Goal: Task Accomplishment & Management: Use online tool/utility

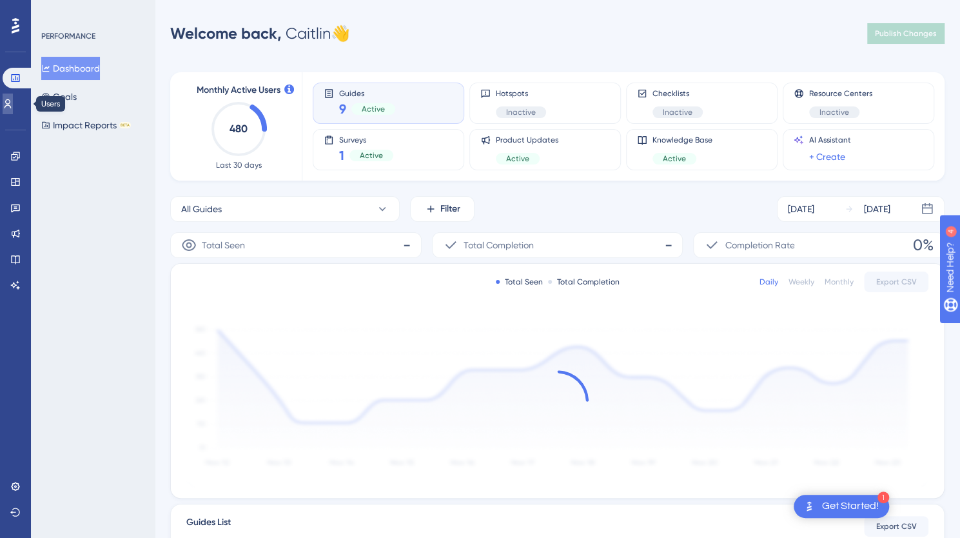
click at [13, 106] on icon at bounding box center [8, 104] width 10 height 10
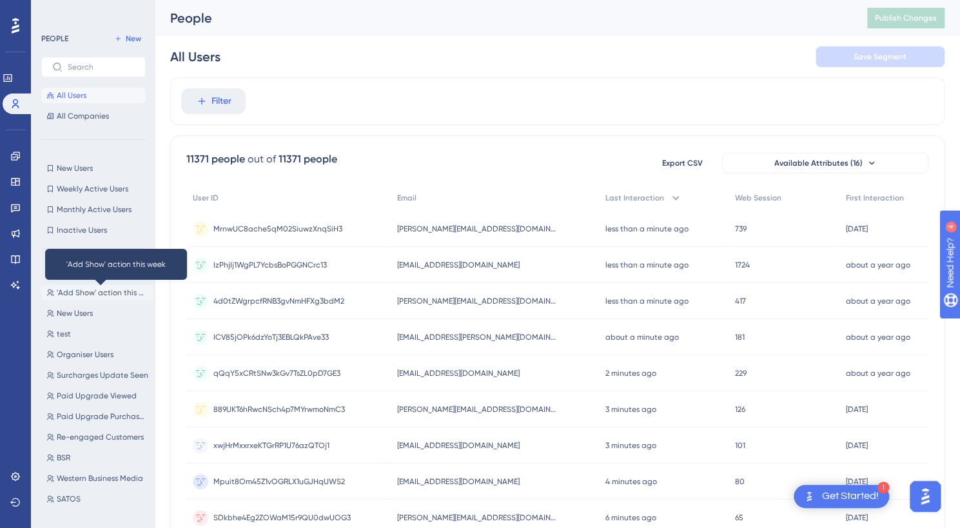
click at [97, 288] on span "'Add Show' action this week" at bounding box center [103, 293] width 92 height 10
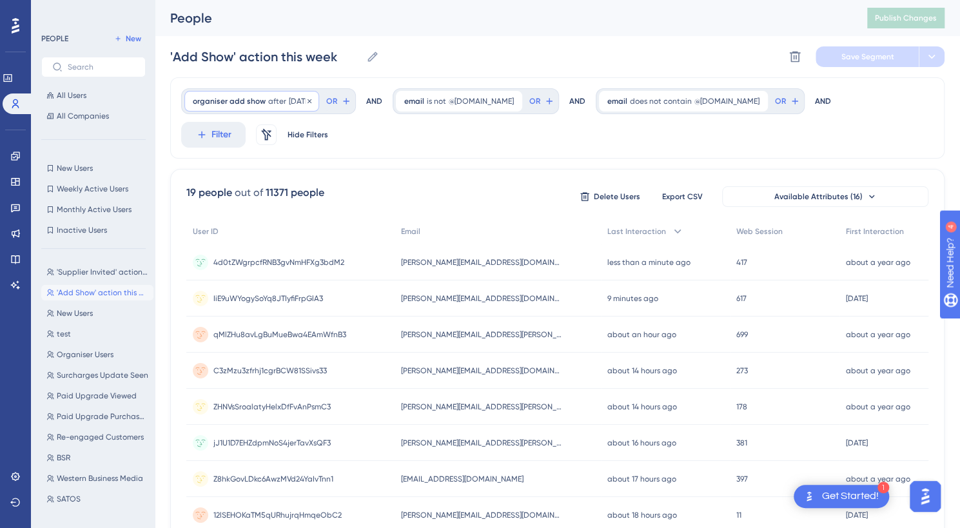
click at [264, 99] on div "organiser add show after [DATE] [DATE] Remove" at bounding box center [251, 101] width 135 height 21
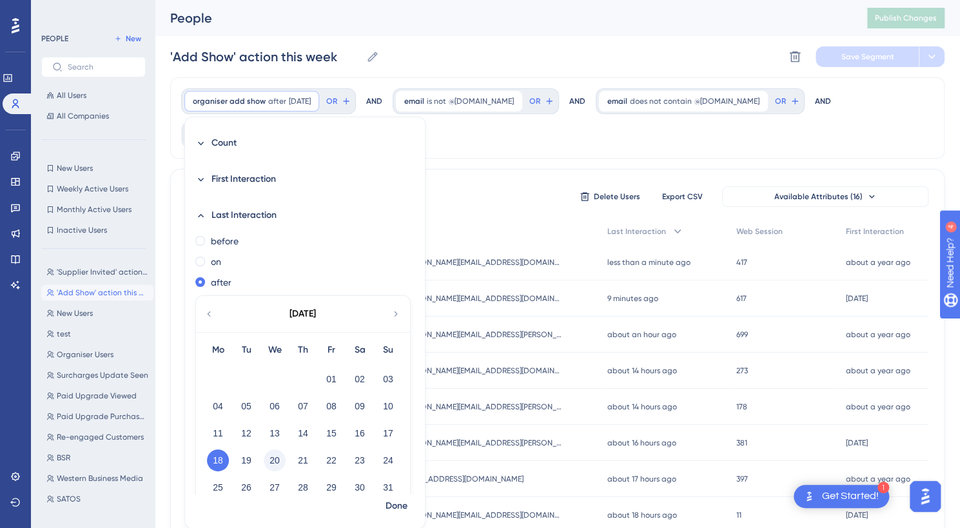
click at [266, 460] on button "20" at bounding box center [275, 460] width 22 height 22
click at [393, 502] on span "Done" at bounding box center [397, 505] width 22 height 15
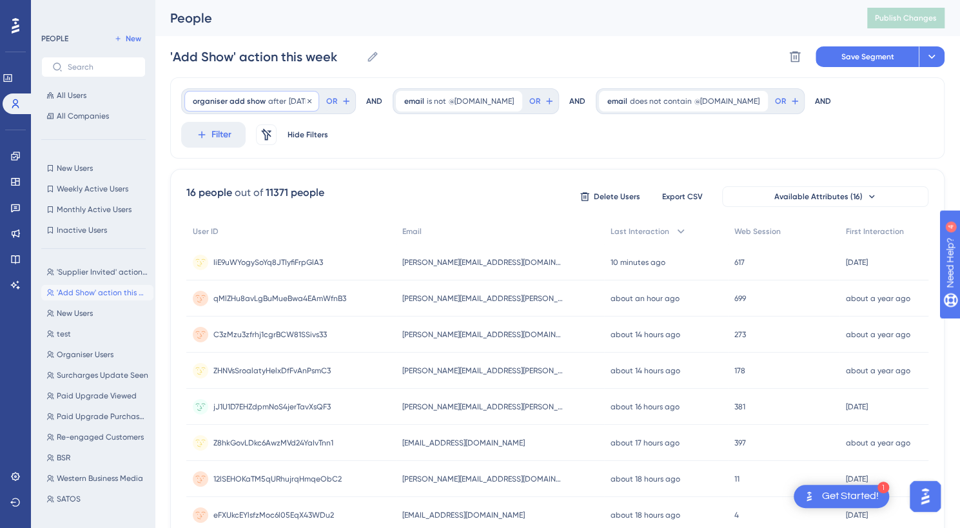
click at [309, 101] on span "[DATE]" at bounding box center [300, 101] width 22 height 10
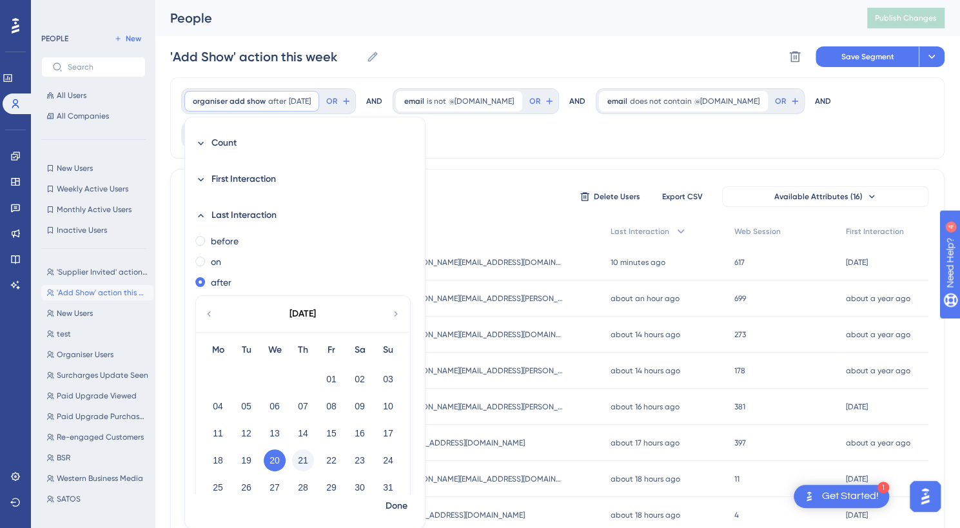
click at [305, 463] on button "21" at bounding box center [303, 460] width 22 height 22
click at [387, 511] on span "Done" at bounding box center [397, 505] width 22 height 15
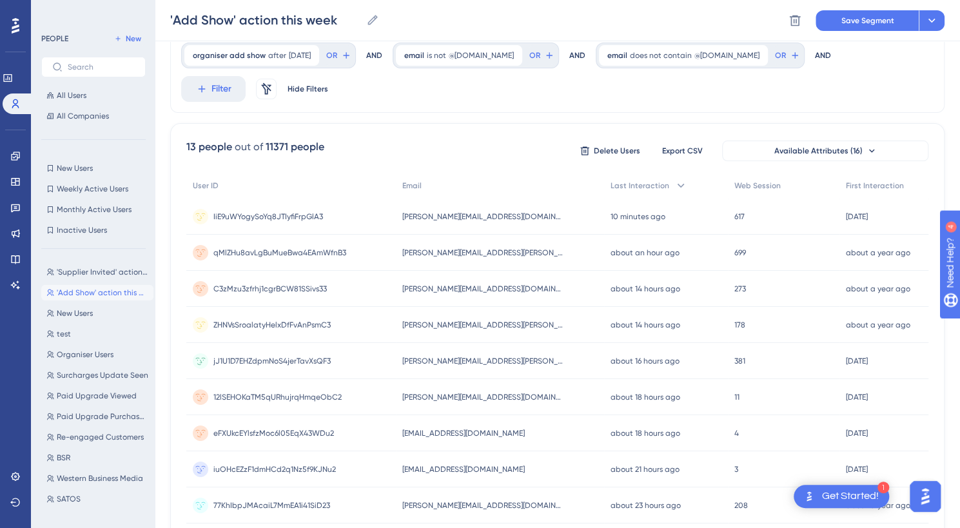
scroll to position [48, 0]
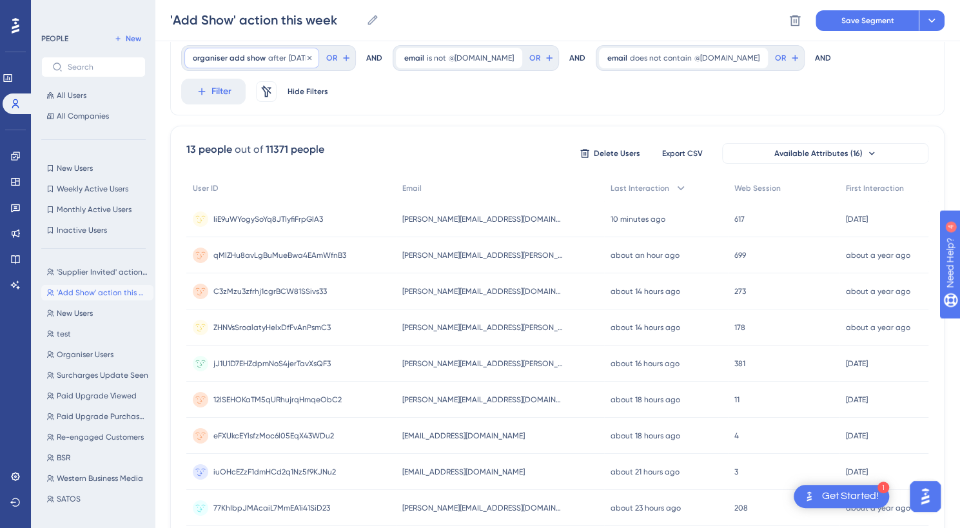
click at [241, 63] on span "organiser add show" at bounding box center [229, 58] width 73 height 10
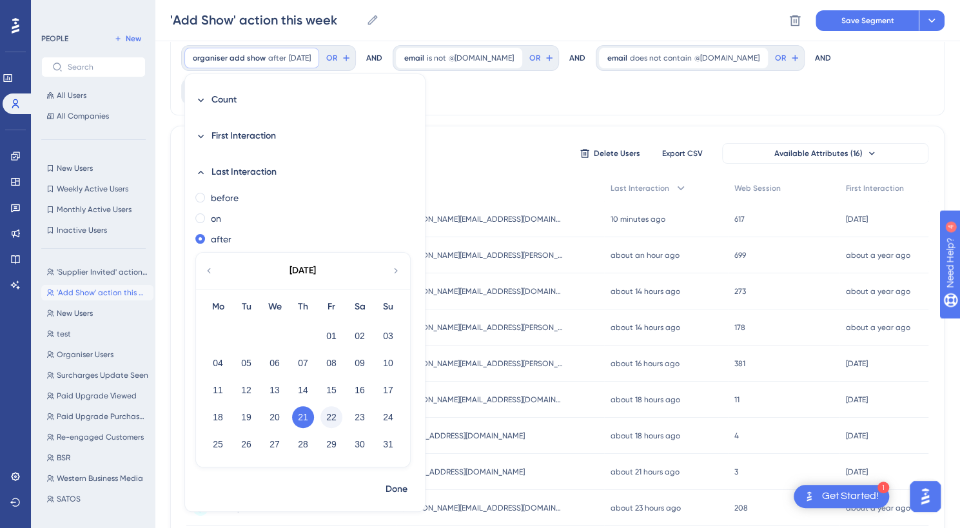
click at [332, 422] on button "22" at bounding box center [331, 417] width 22 height 22
click at [389, 487] on span "Done" at bounding box center [397, 489] width 22 height 15
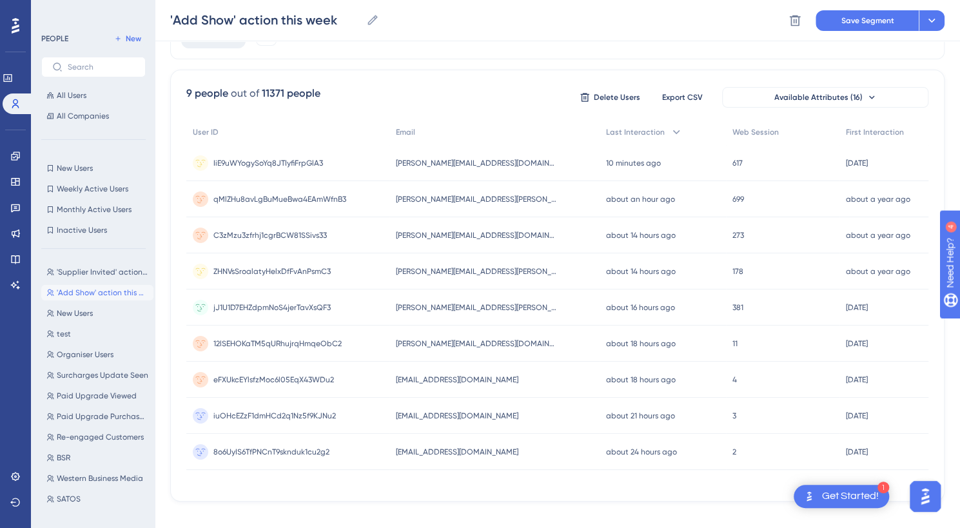
scroll to position [123, 0]
